Goal: Information Seeking & Learning: Learn about a topic

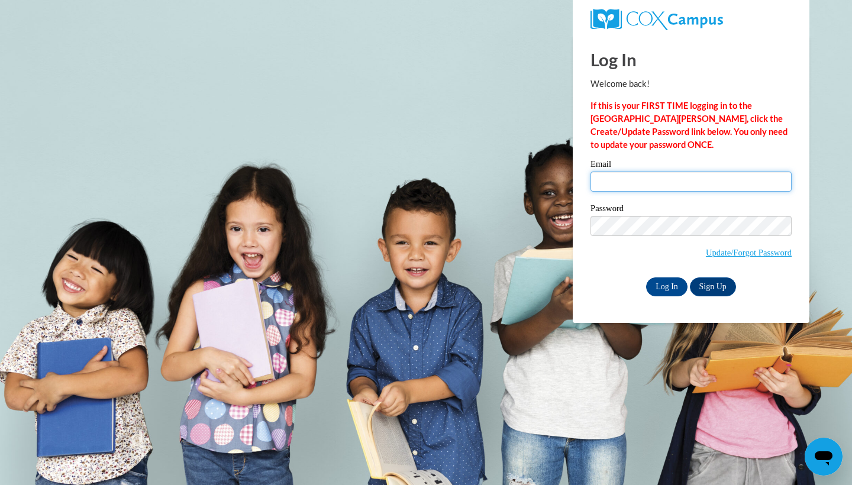
type input "Ta10145@georgiasouthern.edu"
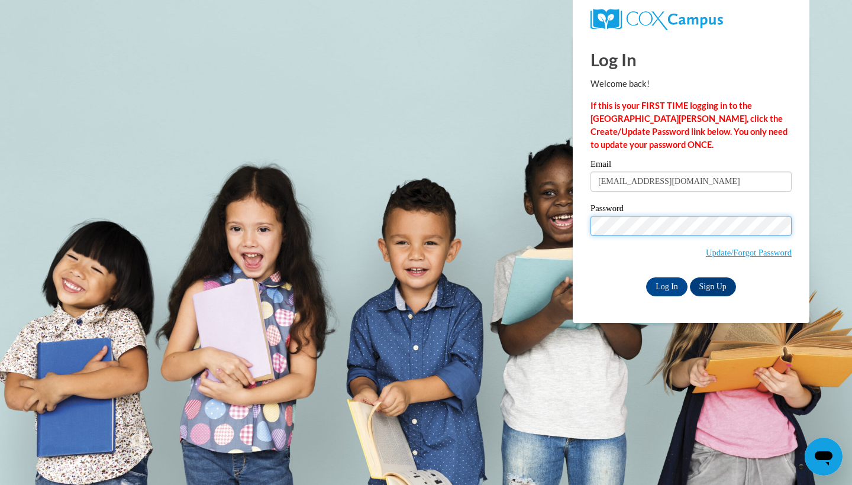
click at [665, 286] on input "Log In" at bounding box center [666, 286] width 41 height 19
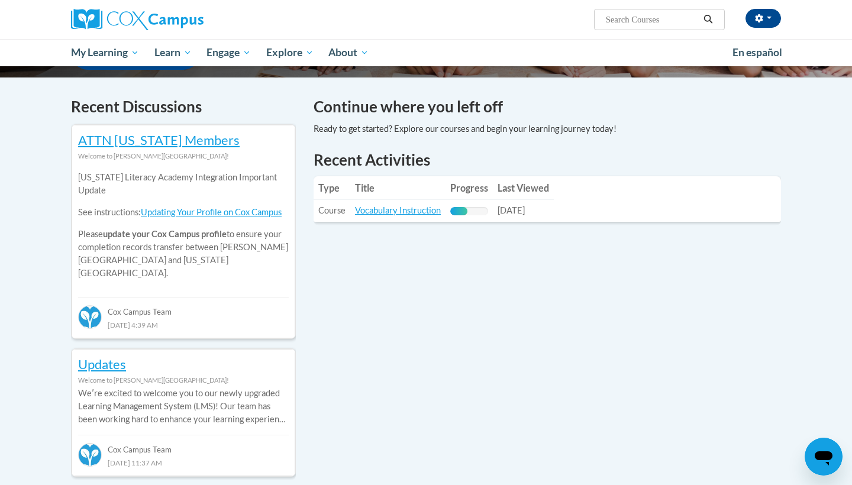
scroll to position [367, 0]
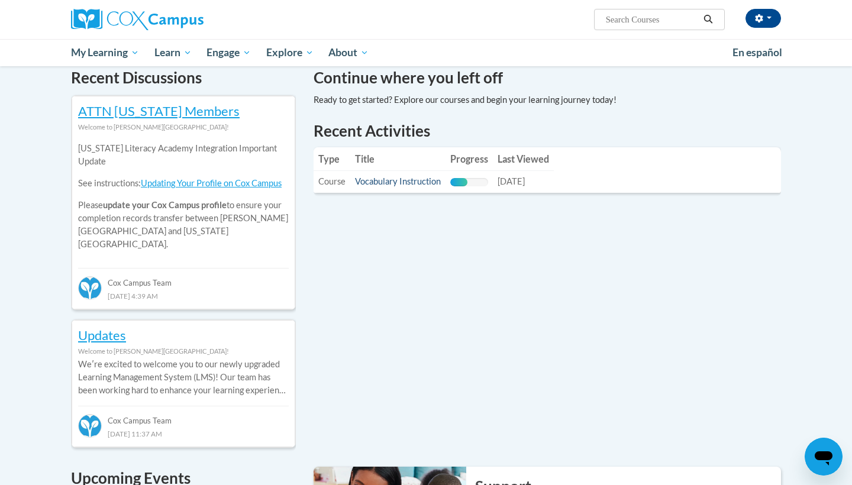
click at [409, 177] on link "Vocabulary Instruction" at bounding box center [398, 181] width 86 height 10
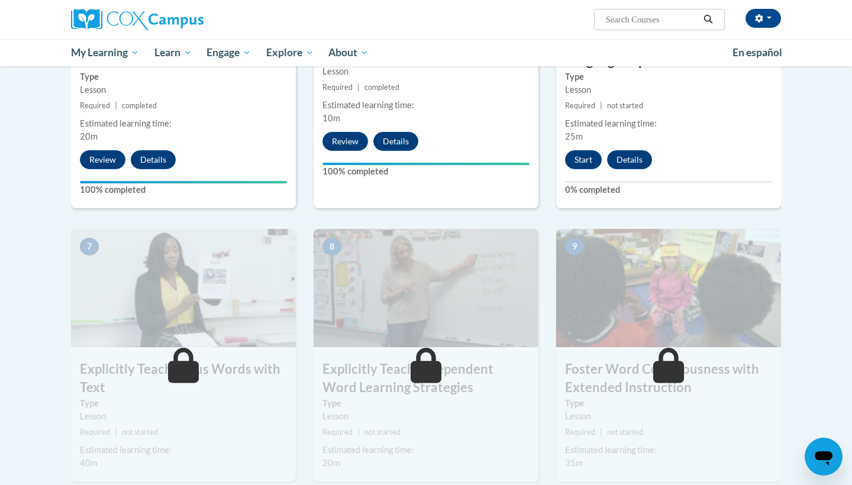
scroll to position [758, 0]
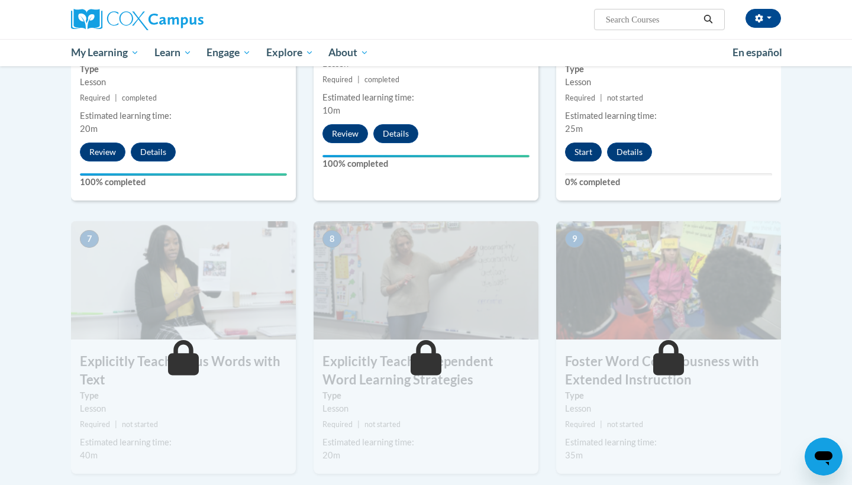
click at [586, 154] on button "Start" at bounding box center [583, 152] width 37 height 19
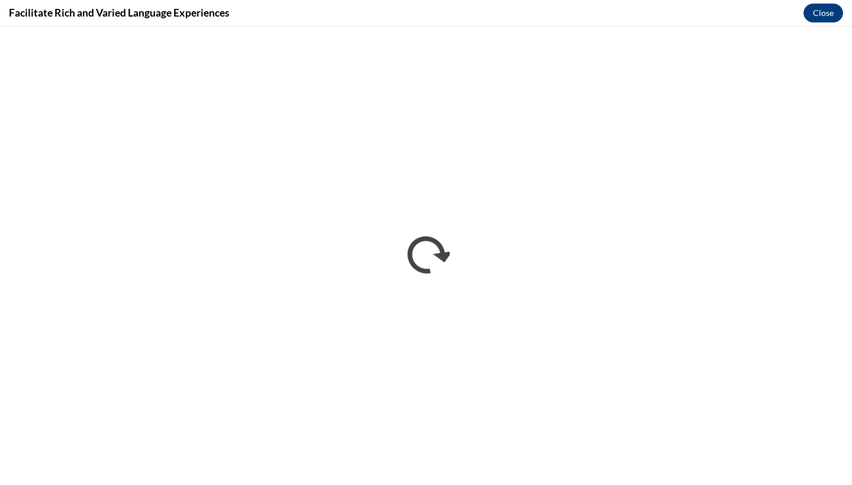
scroll to position [0, 0]
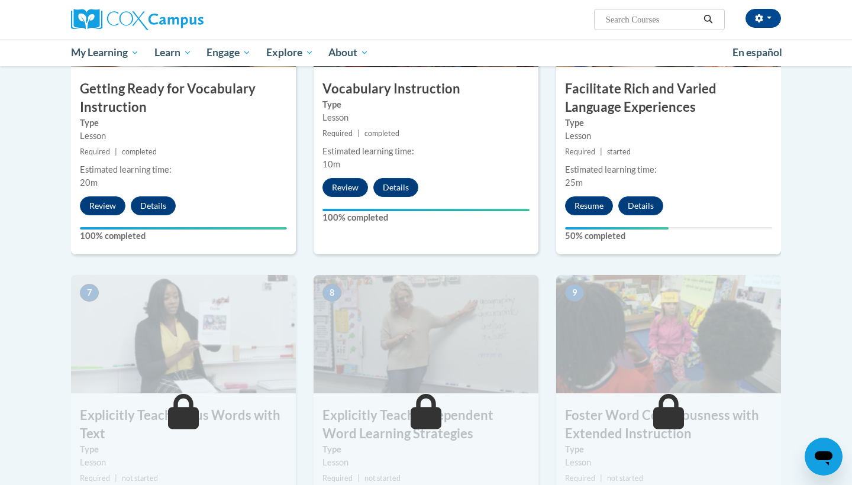
scroll to position [707, 0]
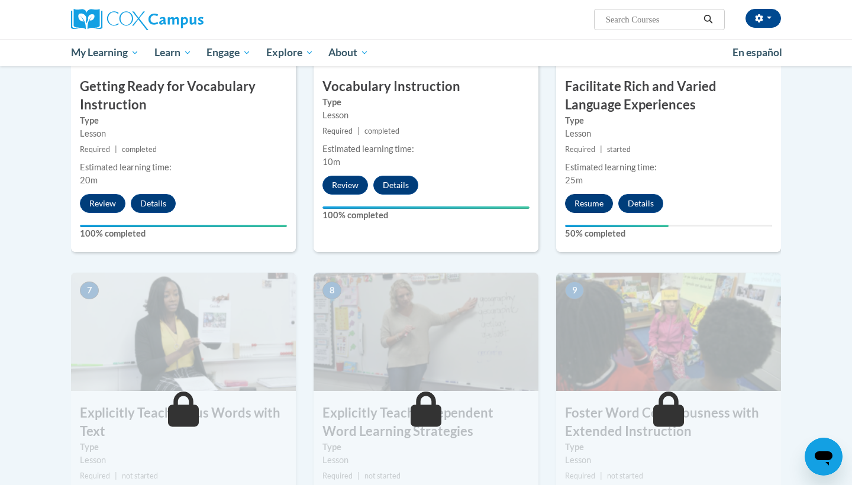
click at [593, 197] on button "Resume" at bounding box center [589, 203] width 48 height 19
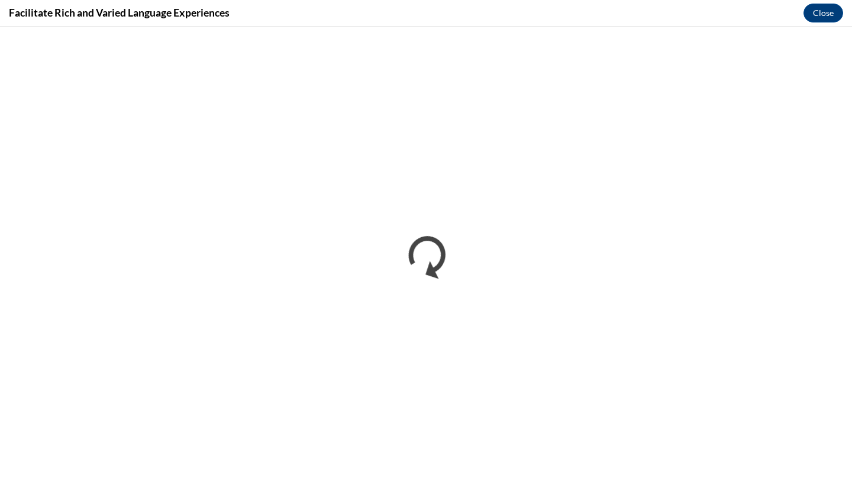
scroll to position [0, 0]
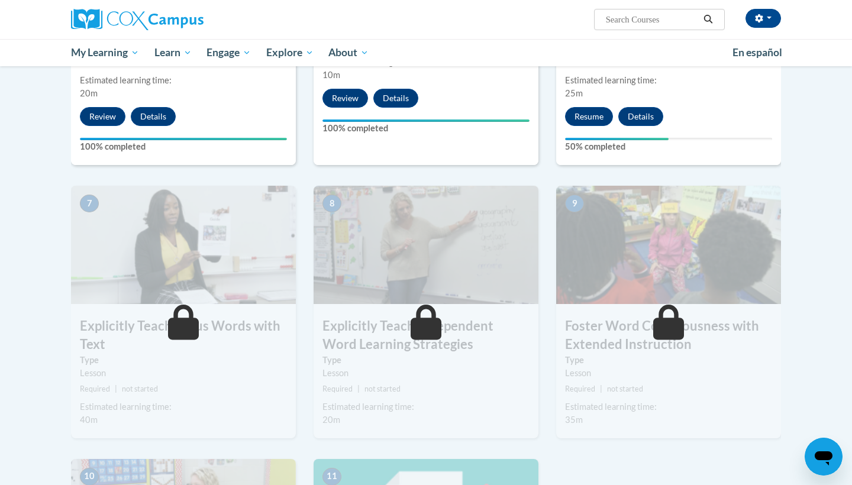
scroll to position [785, 0]
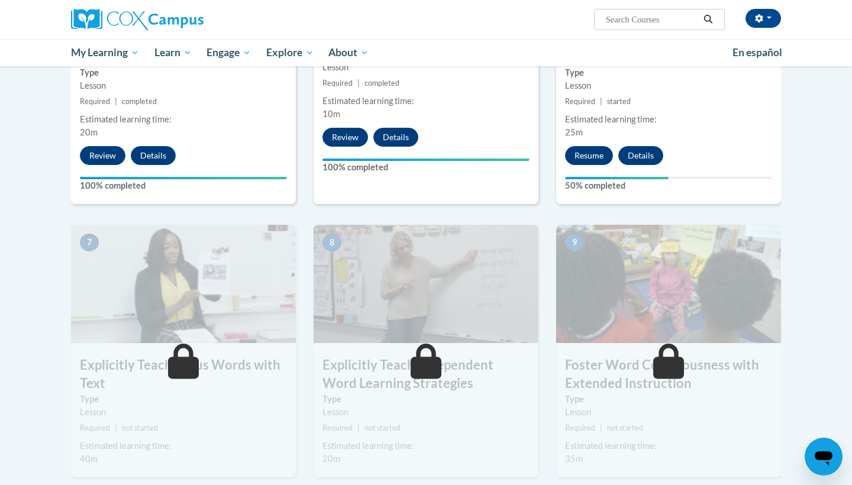
scroll to position [763, 0]
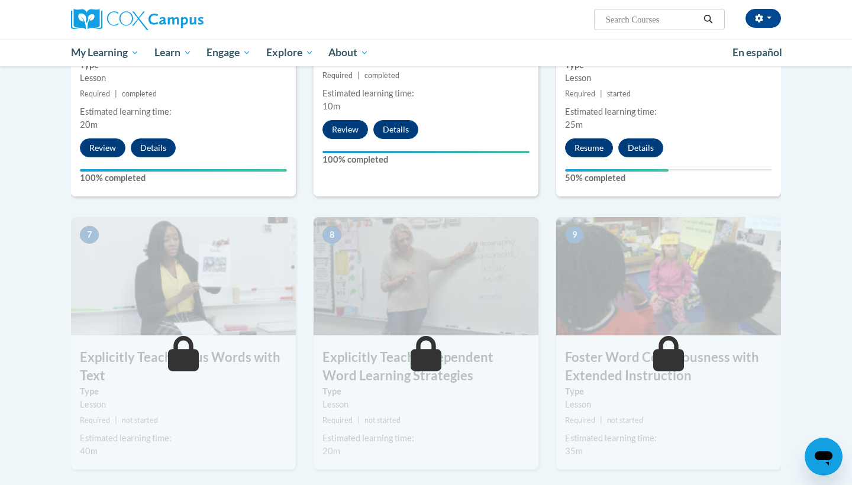
click at [594, 152] on button "Resume" at bounding box center [589, 147] width 48 height 19
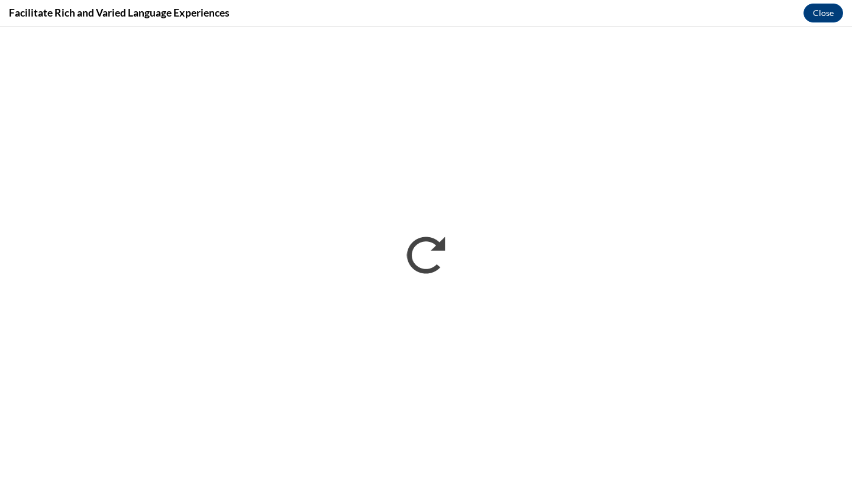
scroll to position [0, 0]
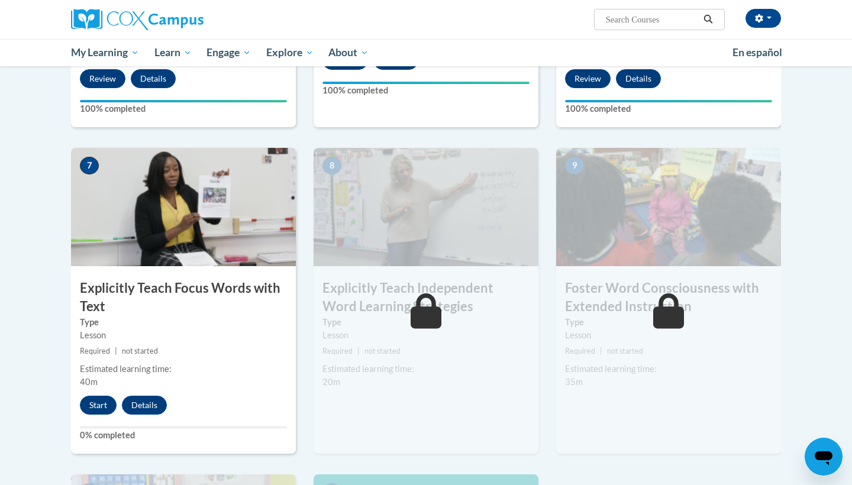
scroll to position [826, 0]
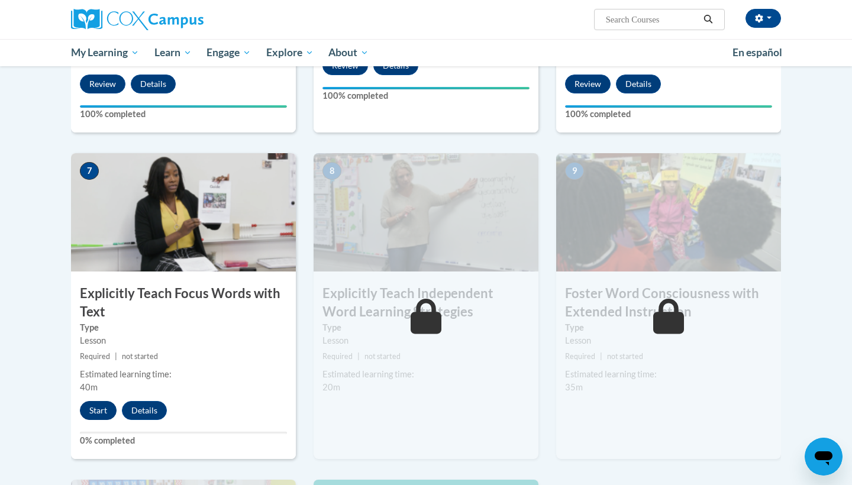
click at [88, 411] on button "Start" at bounding box center [98, 410] width 37 height 19
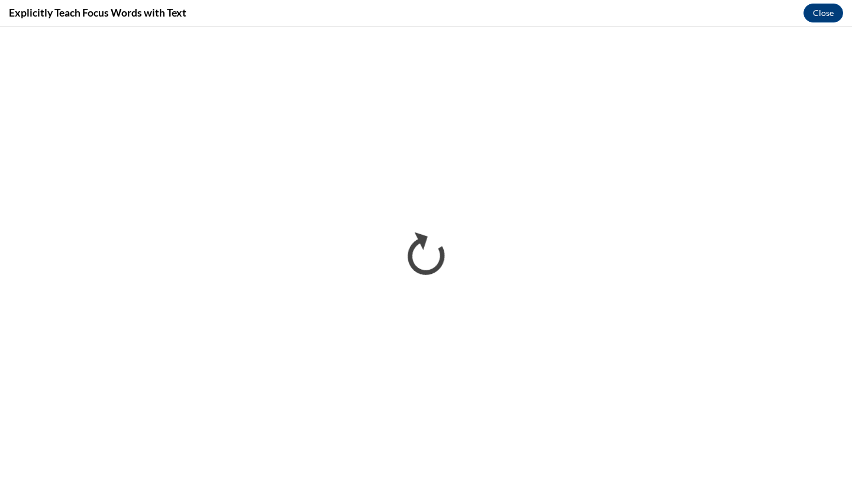
scroll to position [0, 0]
